Goal: Check status

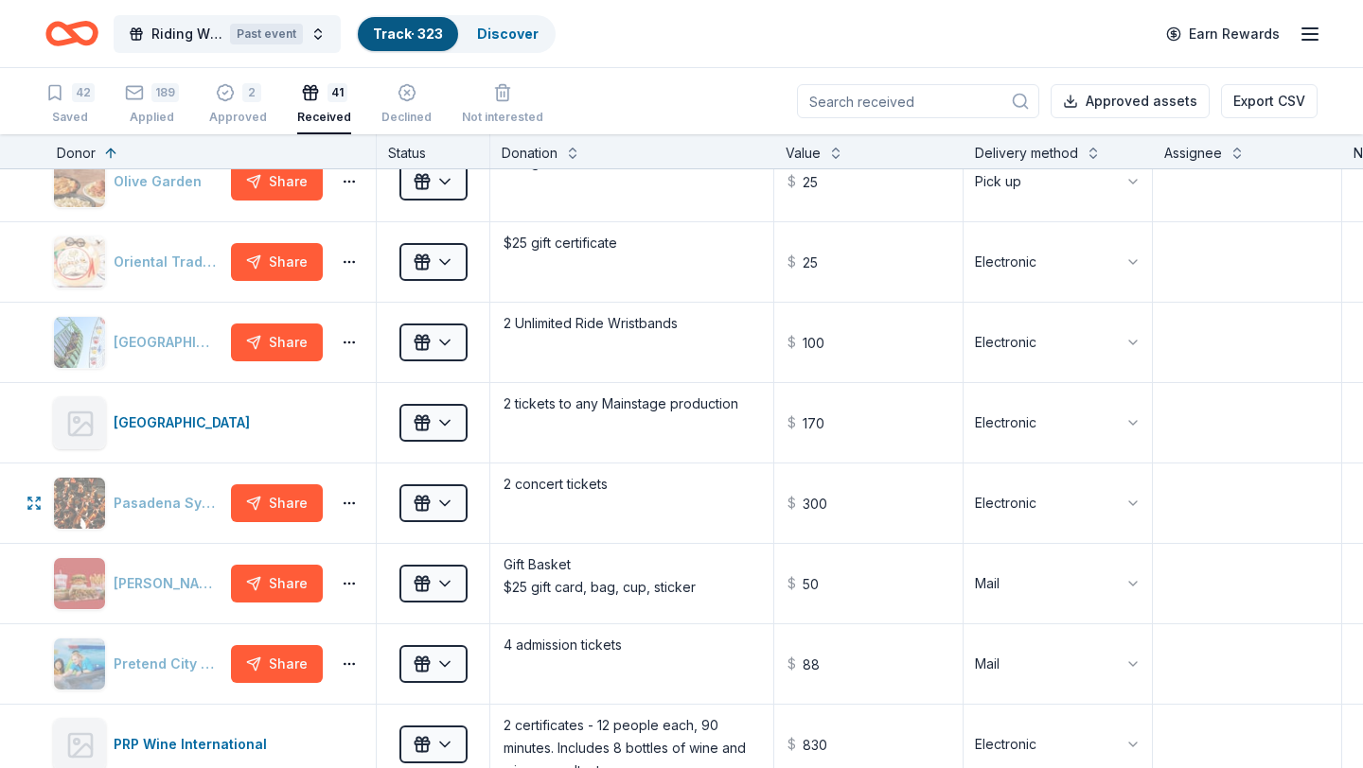
scroll to position [1874, 0]
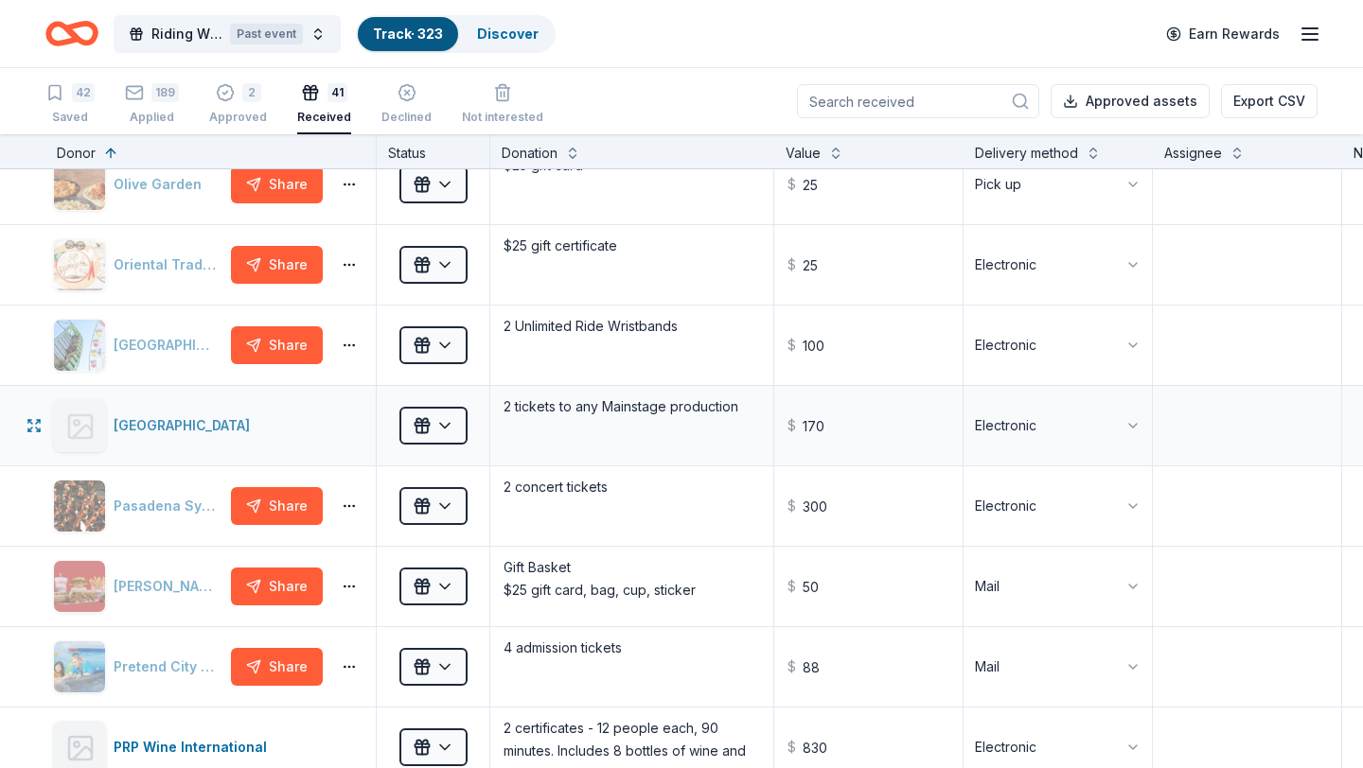
click at [238, 420] on div "[GEOGRAPHIC_DATA]" at bounding box center [186, 425] width 144 height 23
click at [276, 336] on button "Share" at bounding box center [277, 345] width 92 height 38
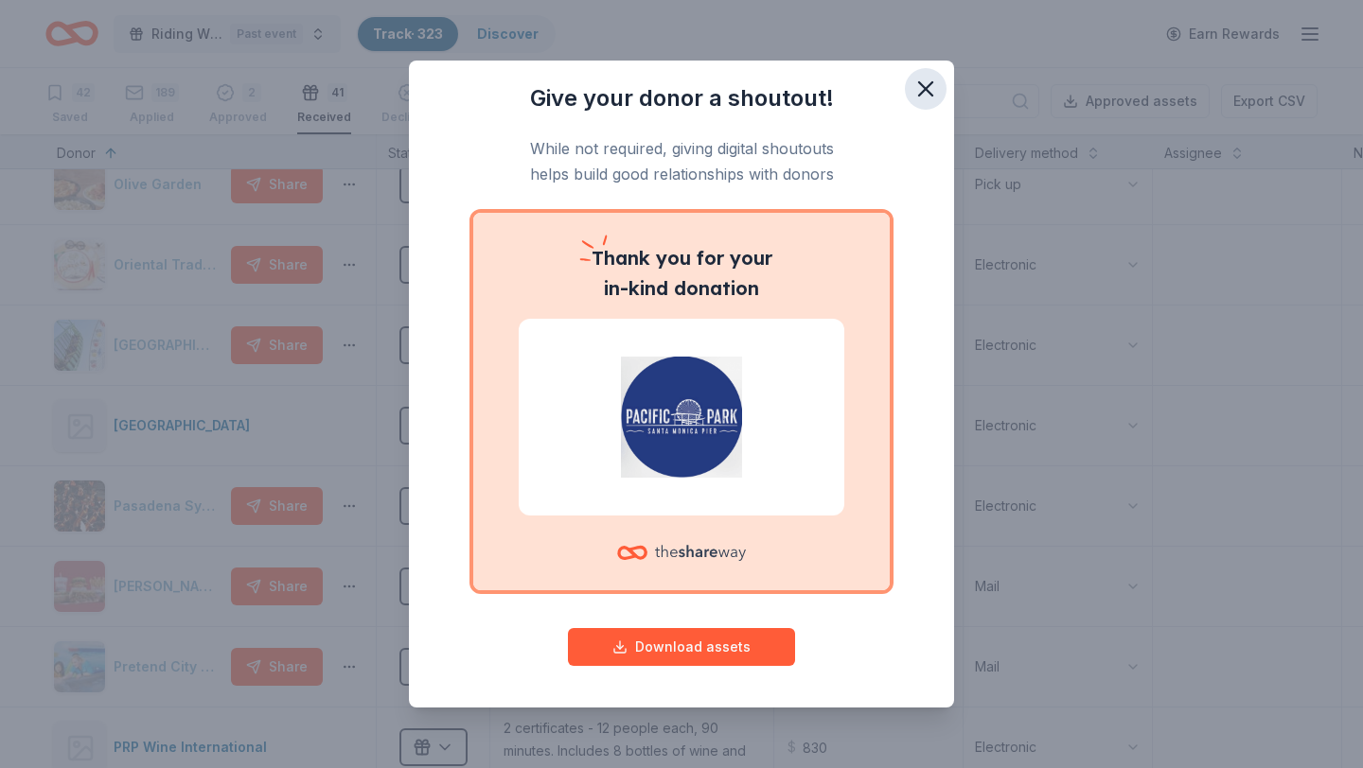
click at [914, 88] on icon "button" at bounding box center [925, 89] width 26 height 26
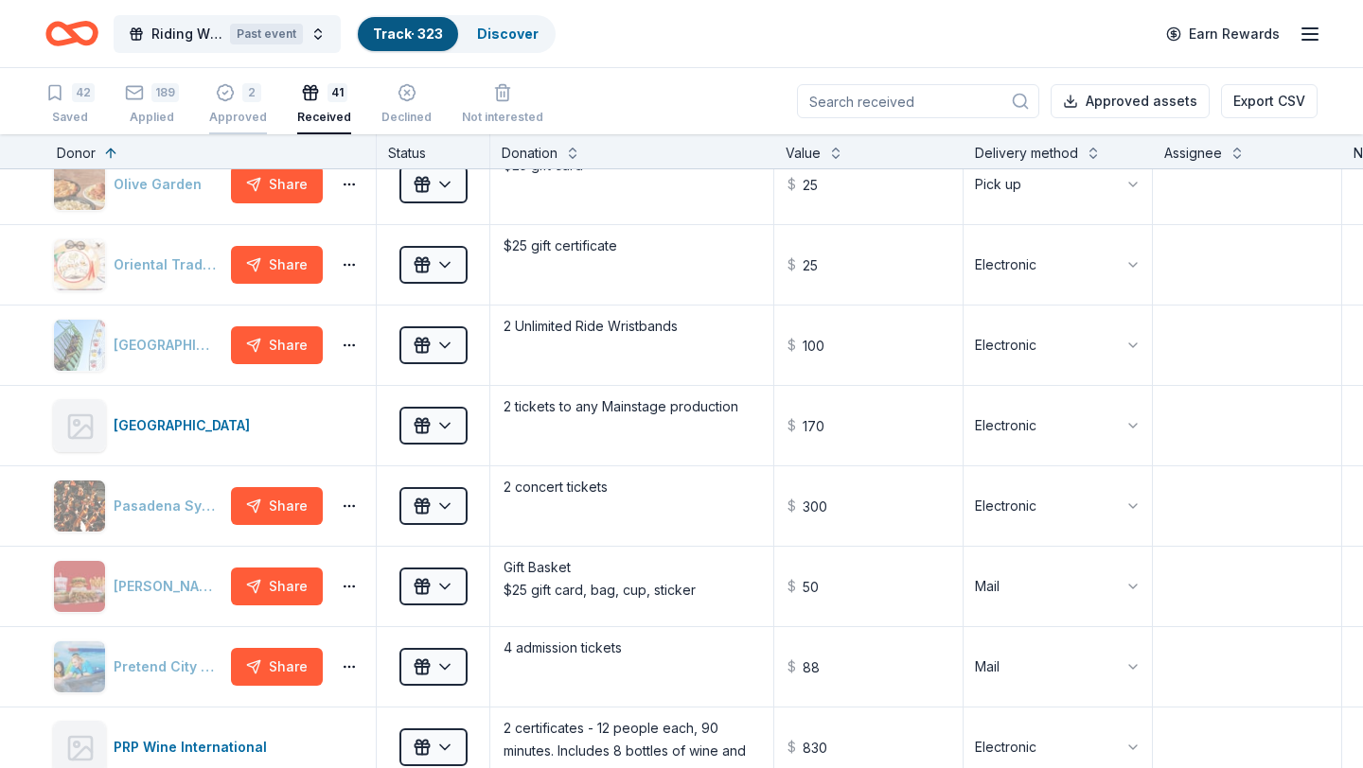
click at [238, 99] on div "2" at bounding box center [238, 92] width 58 height 19
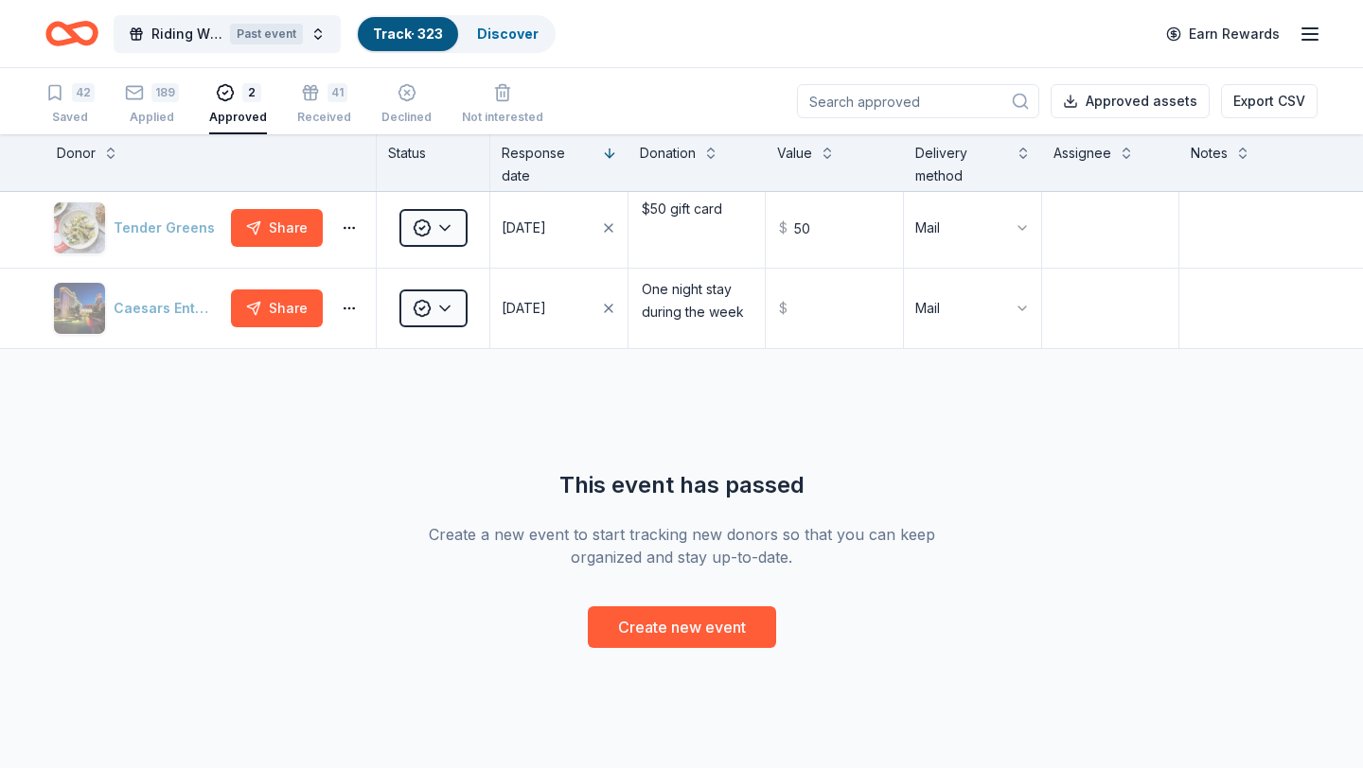
click at [261, 102] on div "2 Approved" at bounding box center [238, 104] width 58 height 42
click at [319, 109] on div "41 Received" at bounding box center [324, 104] width 54 height 42
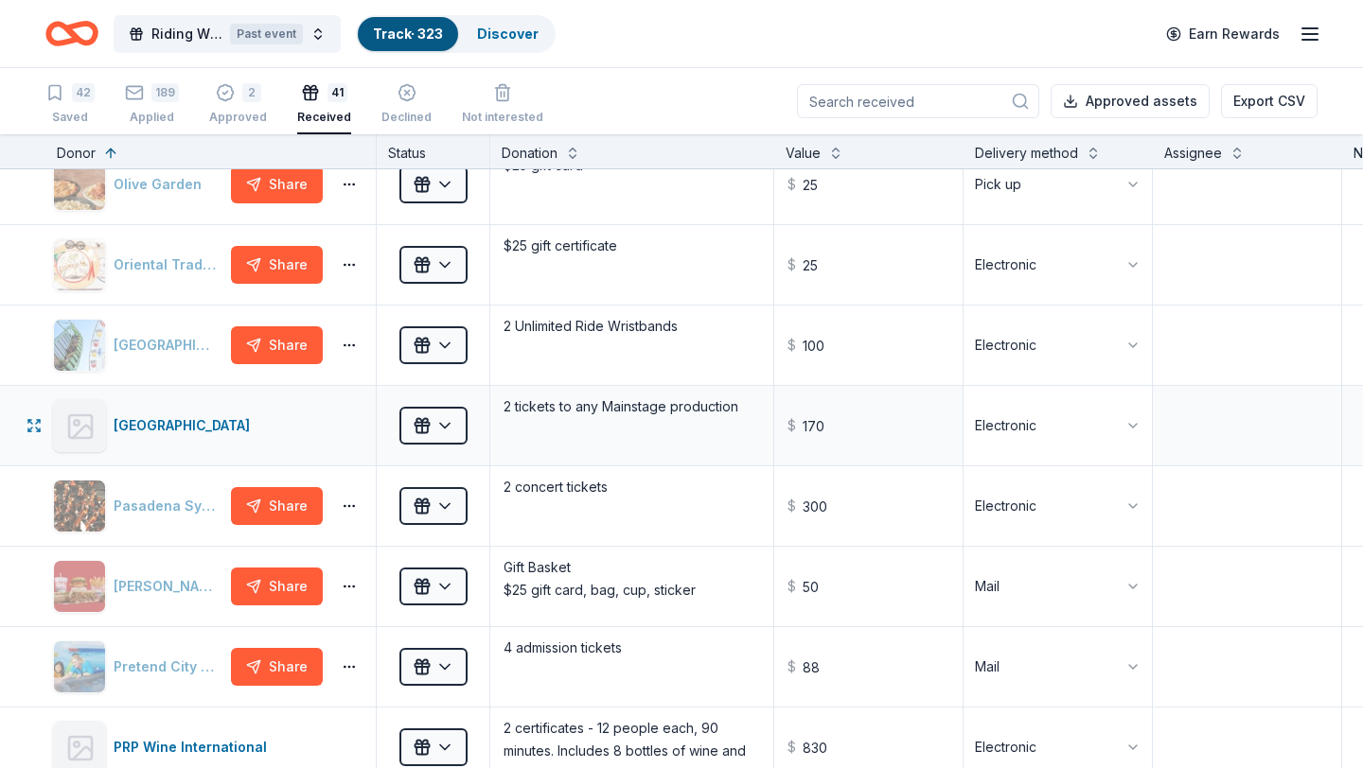
scroll to position [1874, 308]
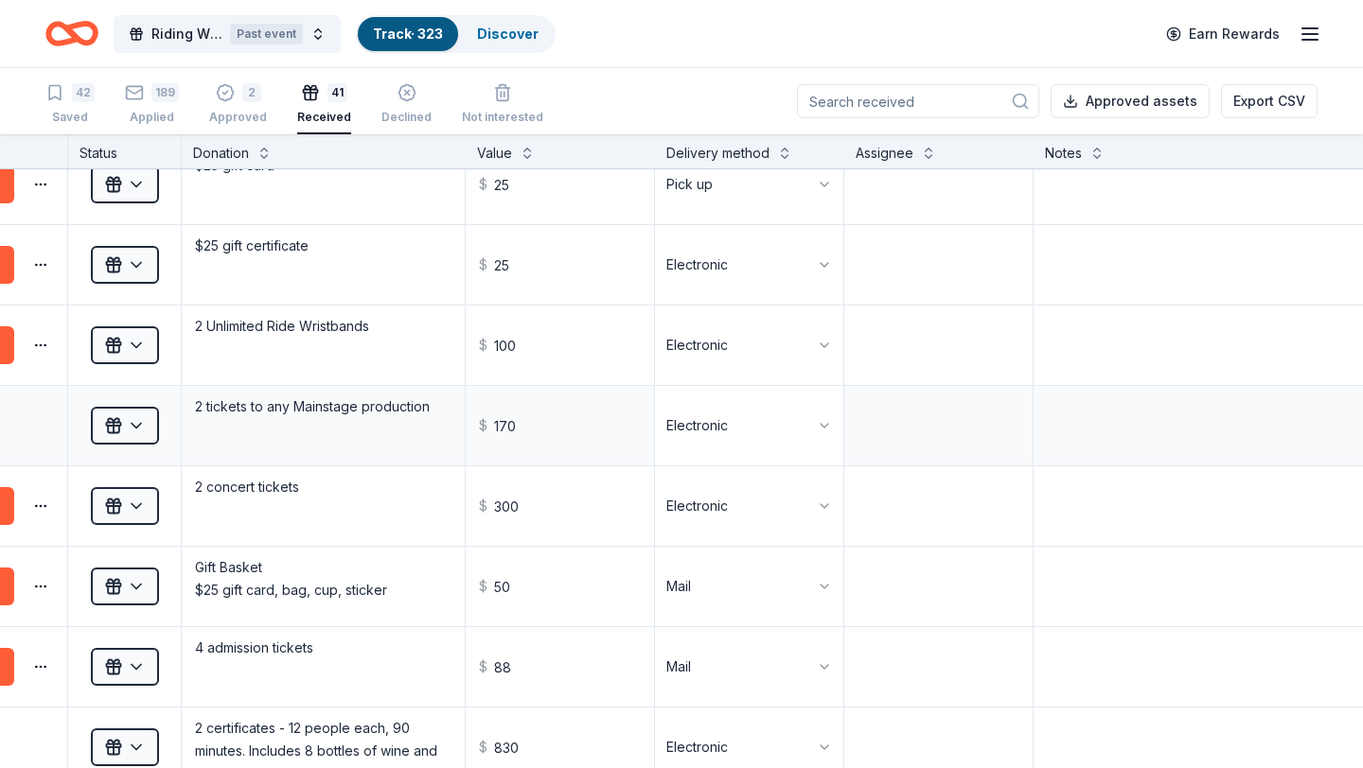
click at [773, 427] on html "Riding With The Stars Gala Past event Track · 323 Discover Earn Rewards 42 Save…" at bounding box center [681, 384] width 1363 height 768
click at [904, 445] on html "Riding With The Stars Gala Past event Track · 323 Discover Earn Rewards 42 Save…" at bounding box center [681, 384] width 1363 height 768
